Goal: Information Seeking & Learning: Understand process/instructions

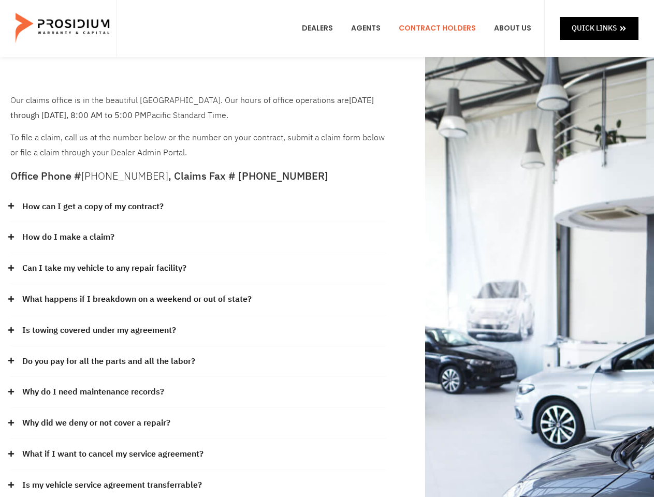
click at [326, 248] on div "How do I make a claim?" at bounding box center [198, 237] width 376 height 31
click at [198, 207] on div "How can I get a copy of my contract?" at bounding box center [198, 206] width 376 height 31
click at [92, 206] on link "How can I get a copy of my contract?" at bounding box center [92, 206] width 141 height 15
click at [198, 237] on div "How do I make a claim?" at bounding box center [198, 237] width 376 height 31
click at [68, 237] on link "How do I make a claim?" at bounding box center [68, 237] width 92 height 15
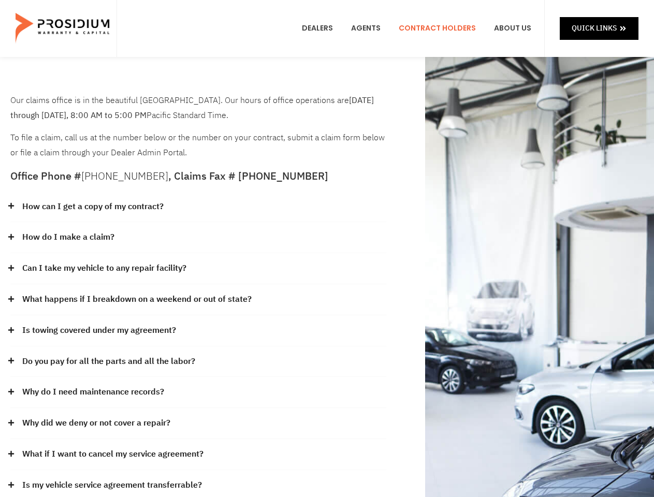
click at [198, 269] on div "Can I take my vehicle to any repair facility?" at bounding box center [198, 268] width 376 height 31
click at [105, 268] on link "Can I take my vehicle to any repair facility?" at bounding box center [104, 268] width 164 height 15
click at [198, 300] on link "What happens if I breakdown on a weekend or out of state?" at bounding box center [136, 299] width 229 height 15
click at [136, 299] on link "What happens if I breakdown on a weekend or out of state?" at bounding box center [136, 299] width 229 height 15
click at [198, 331] on div "Is towing covered under my agreement?" at bounding box center [198, 330] width 376 height 31
